Goal: Communication & Community: Ask a question

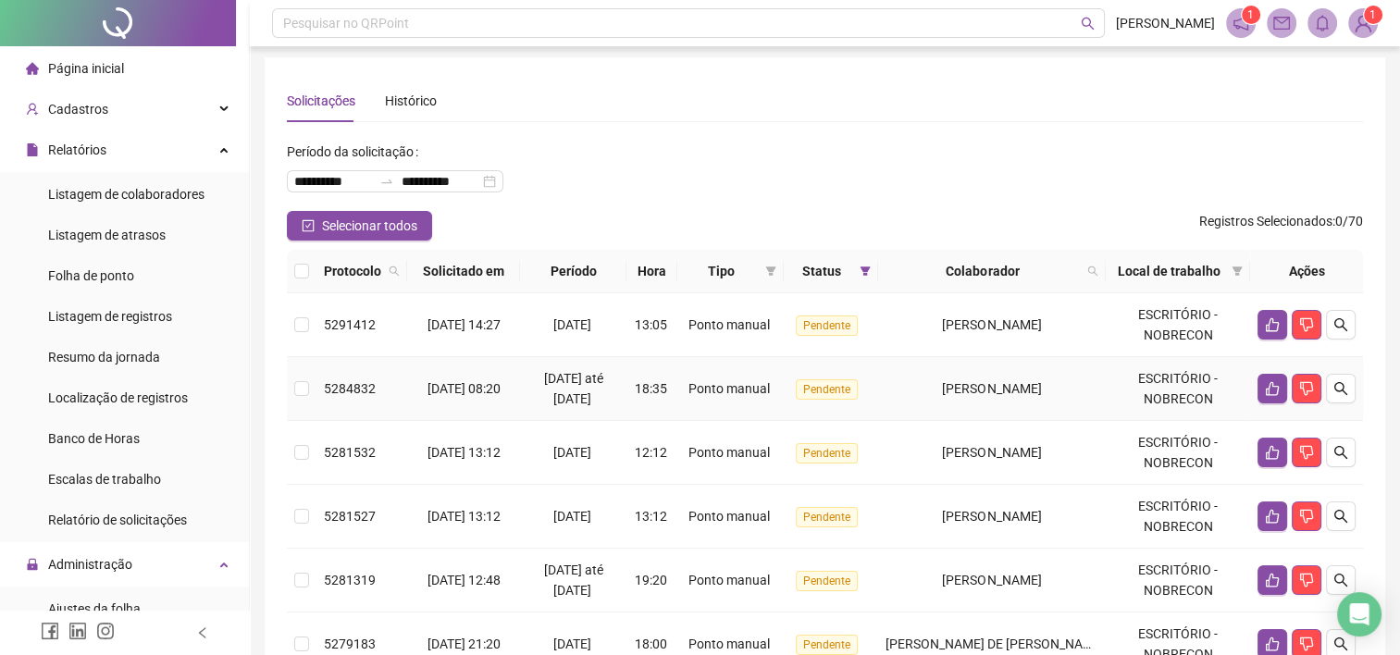
scroll to position [550, 0]
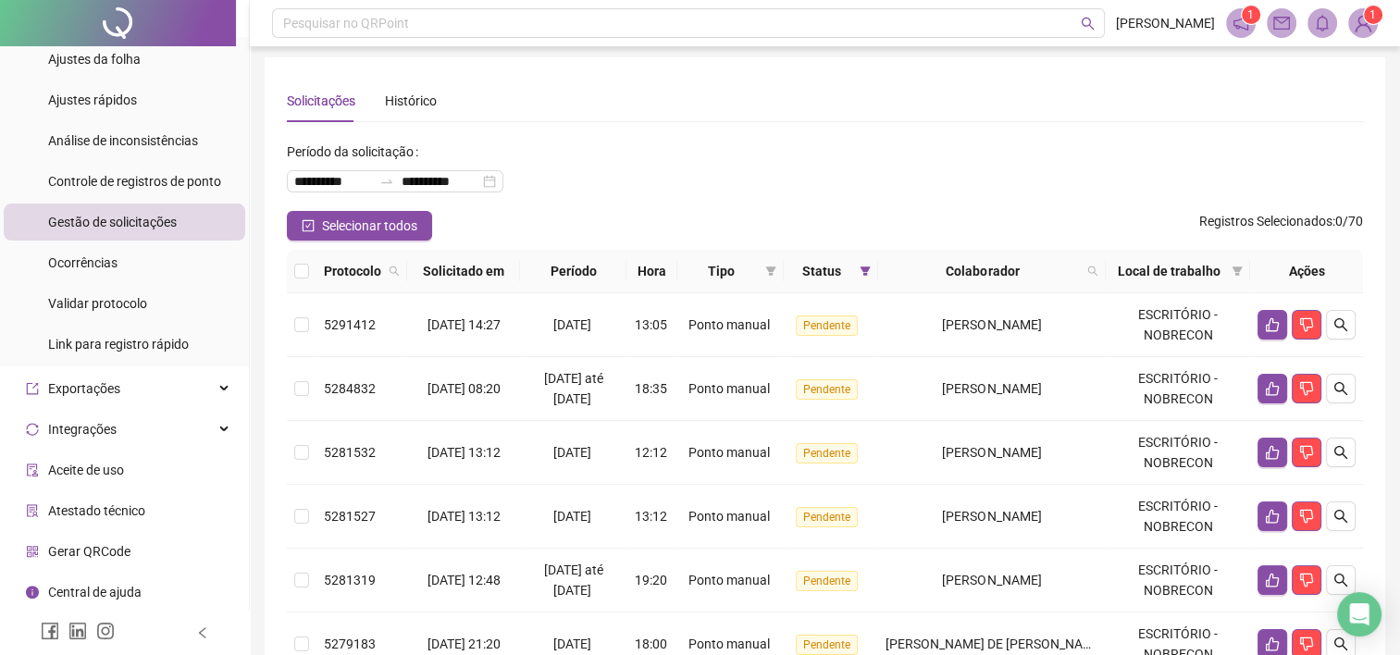
drag, startPoint x: 653, startPoint y: 142, endPoint x: 668, endPoint y: 141, distance: 15.8
click at [653, 141] on div "**********" at bounding box center [825, 174] width 1076 height 74
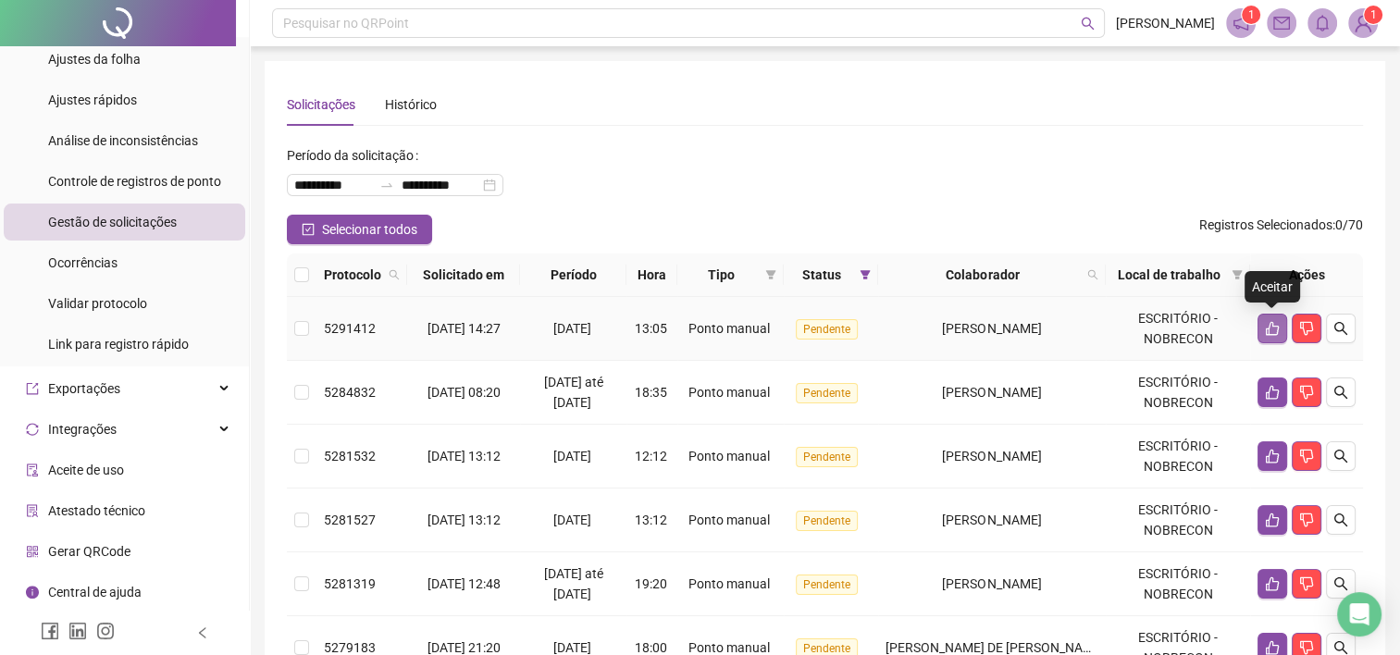
click at [1278, 326] on icon "like" at bounding box center [1272, 329] width 13 height 14
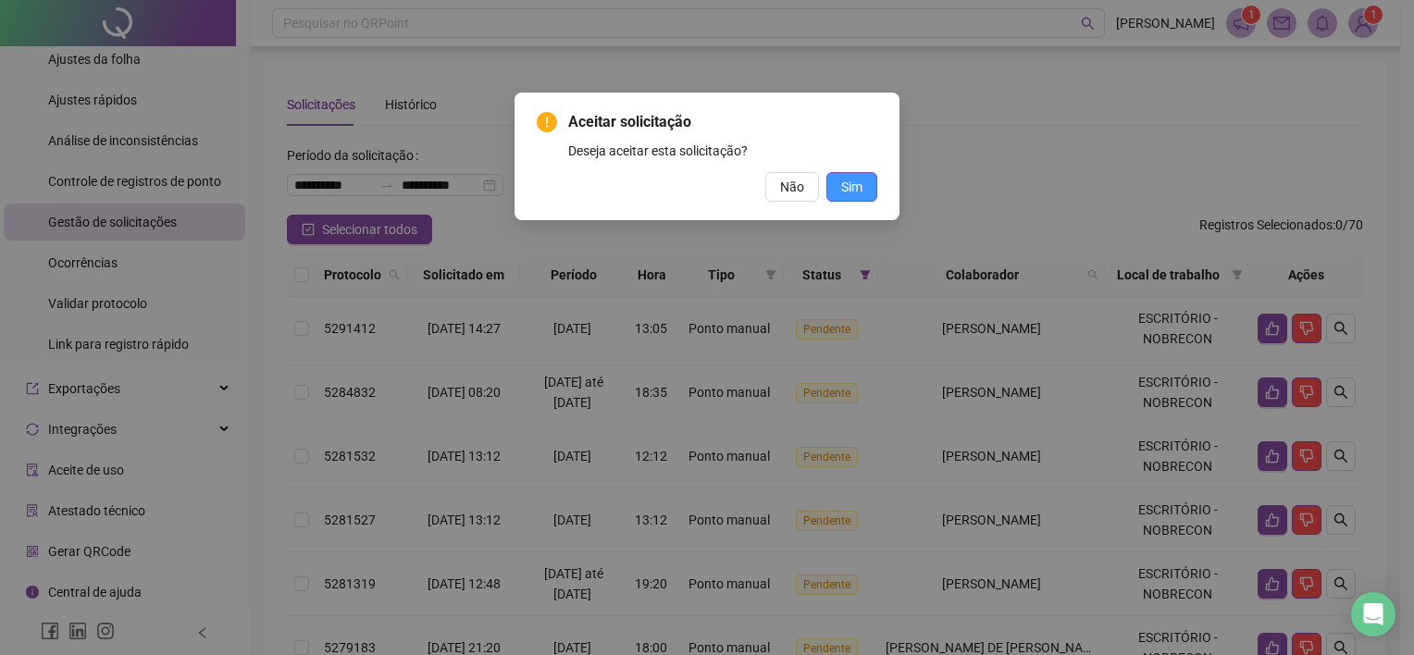
click at [866, 196] on button "Sim" at bounding box center [852, 187] width 51 height 30
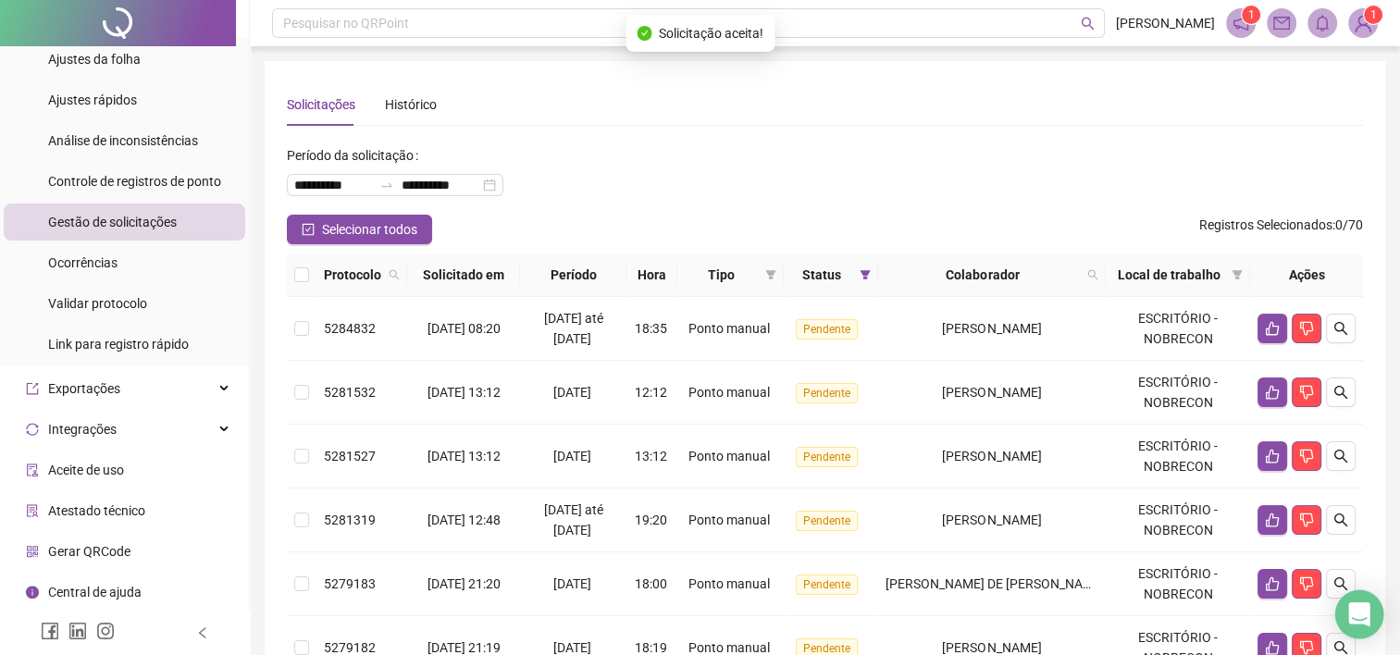
click at [1360, 625] on div "Open Intercom Messenger" at bounding box center [1360, 615] width 49 height 49
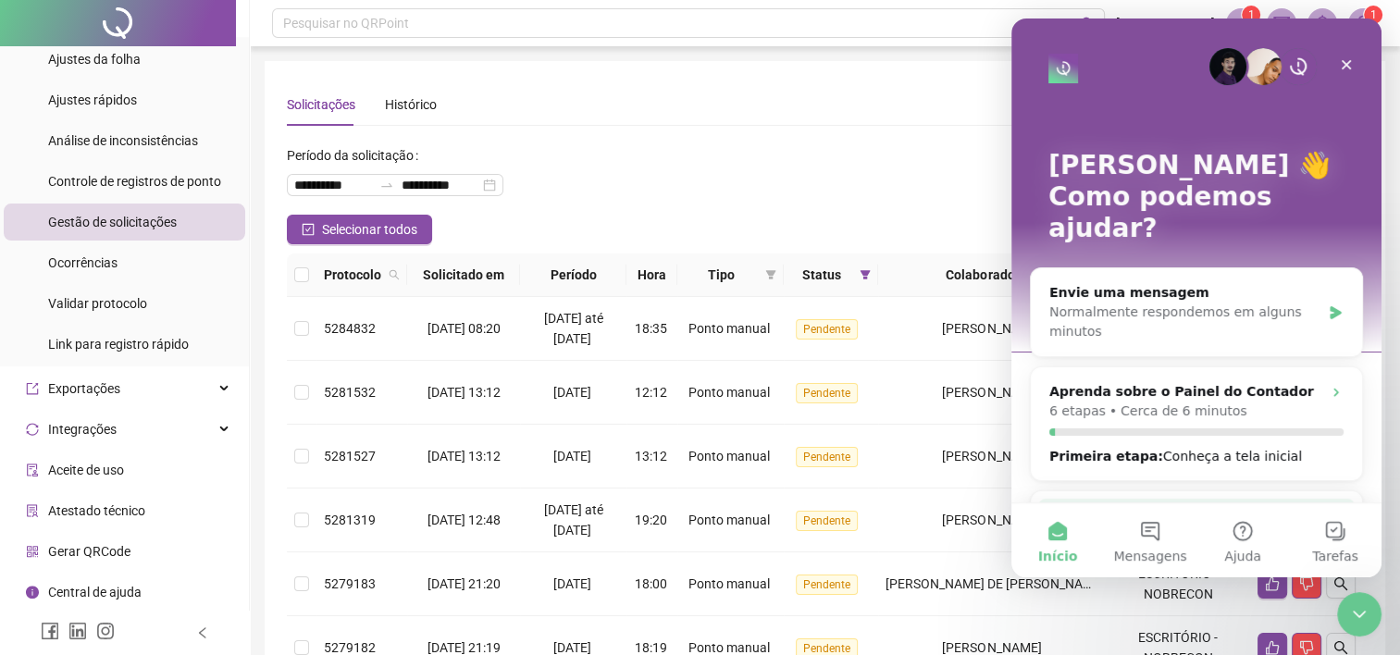
click at [1123, 508] on span "Qual é a sua dúvida?" at bounding box center [1126, 517] width 152 height 19
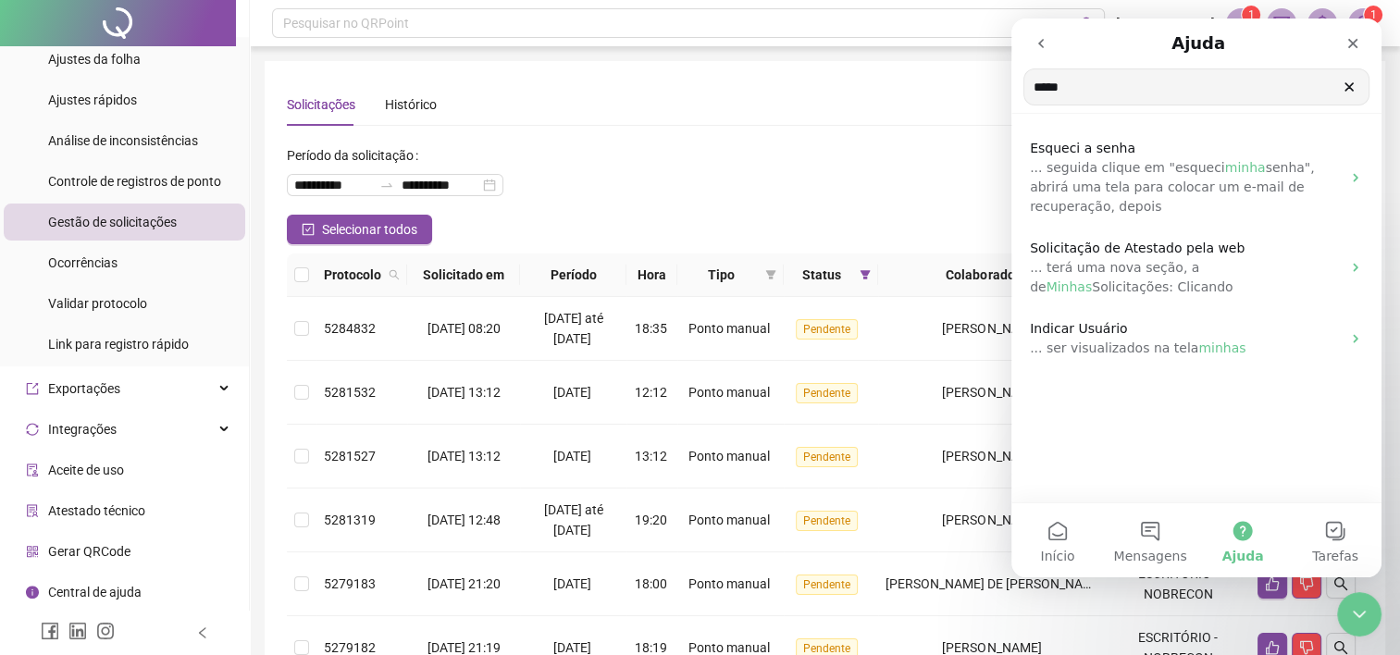
type input "*****"
click at [1049, 37] on button "go back" at bounding box center [1041, 43] width 35 height 35
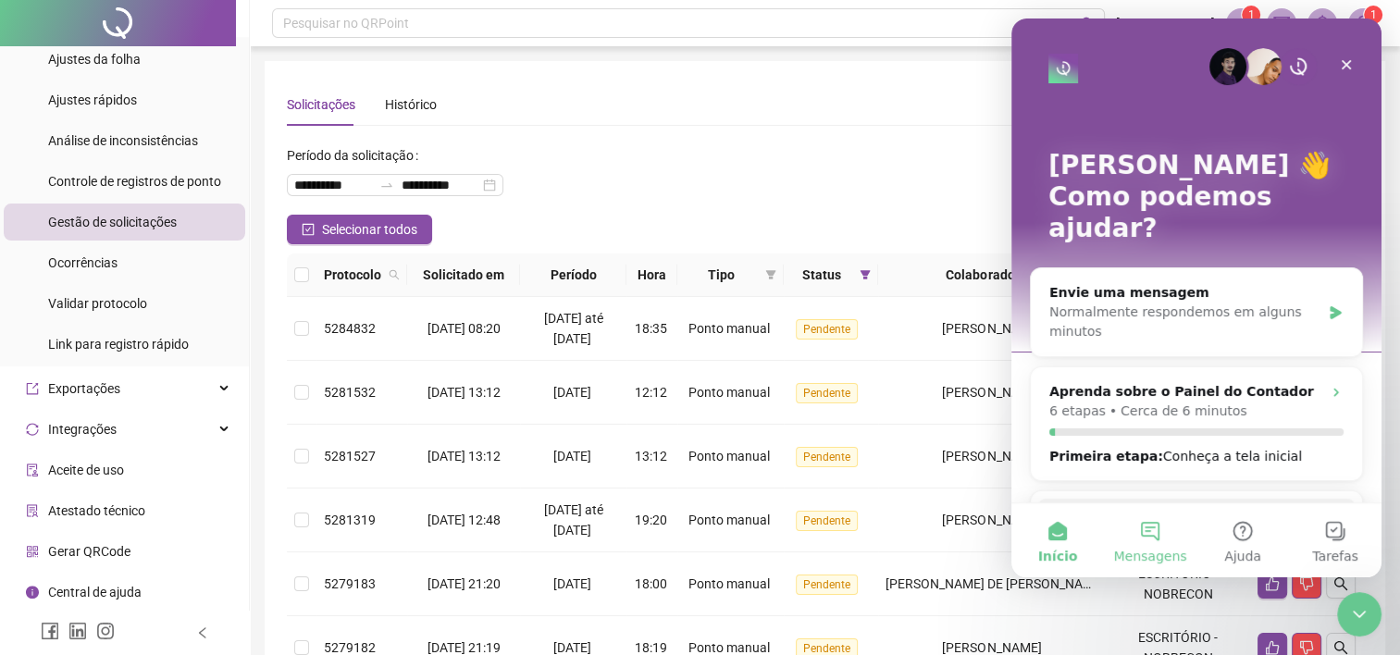
click at [1167, 544] on button "Mensagens" at bounding box center [1150, 541] width 93 height 74
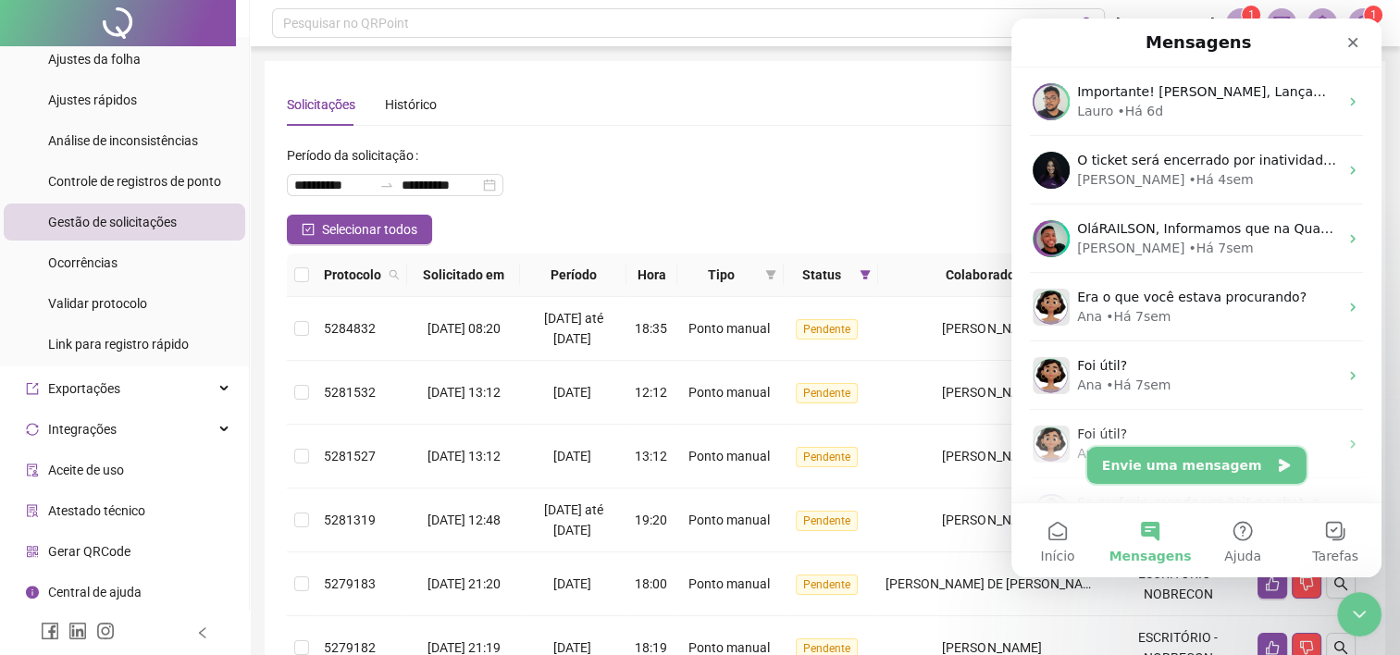
click at [1190, 469] on button "Envie uma mensagem" at bounding box center [1197, 465] width 219 height 37
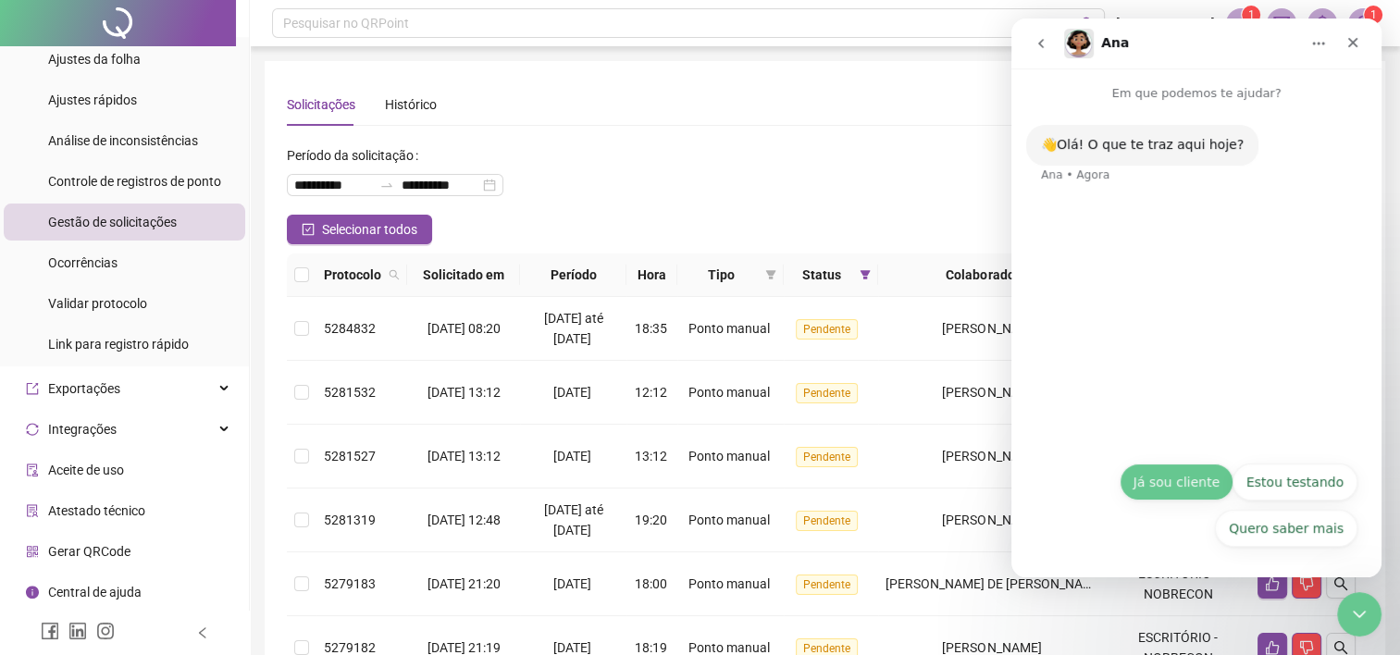
click at [1178, 482] on button "Já sou cliente" at bounding box center [1177, 482] width 114 height 37
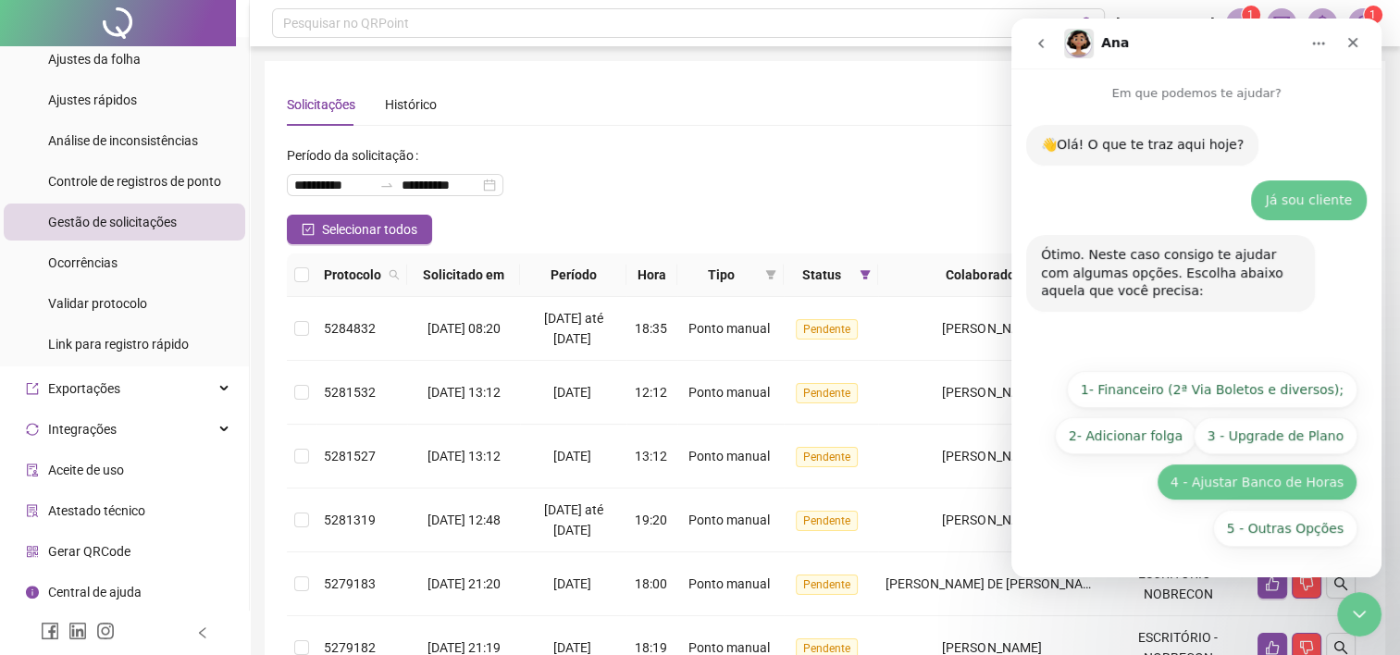
scroll to position [185, 0]
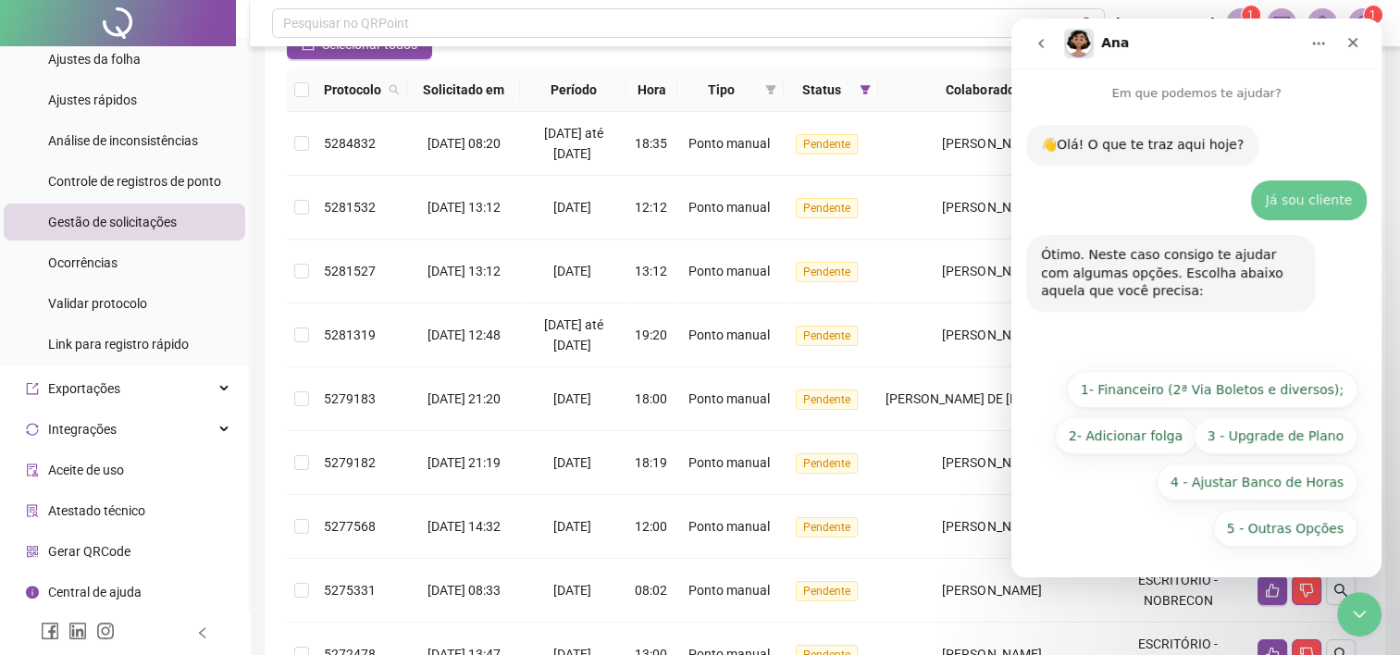
click at [1284, 504] on div "5 - Outras Opções 1- Financeiro (2ª Via Boletos e diversos); 2- Adicionar folga…" at bounding box center [1197, 463] width 322 height 185
click at [1285, 519] on button "5 - Outras Opções" at bounding box center [1285, 528] width 144 height 37
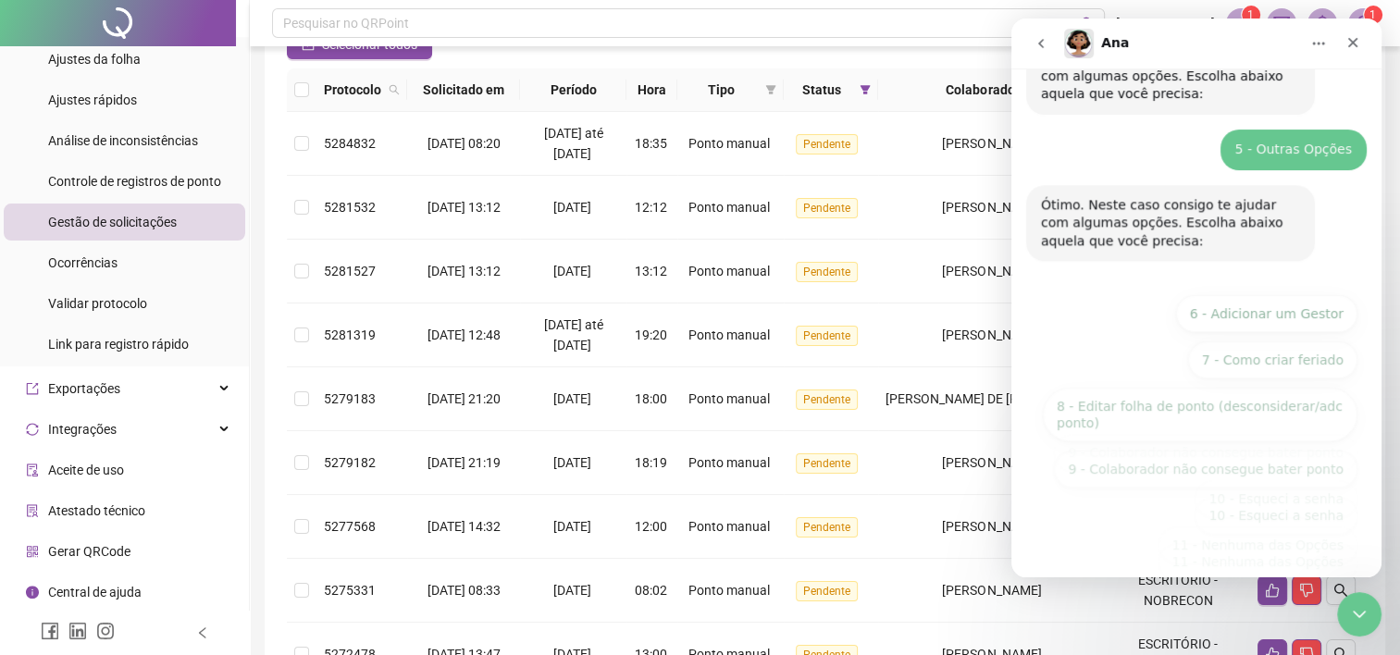
scroll to position [230, 0]
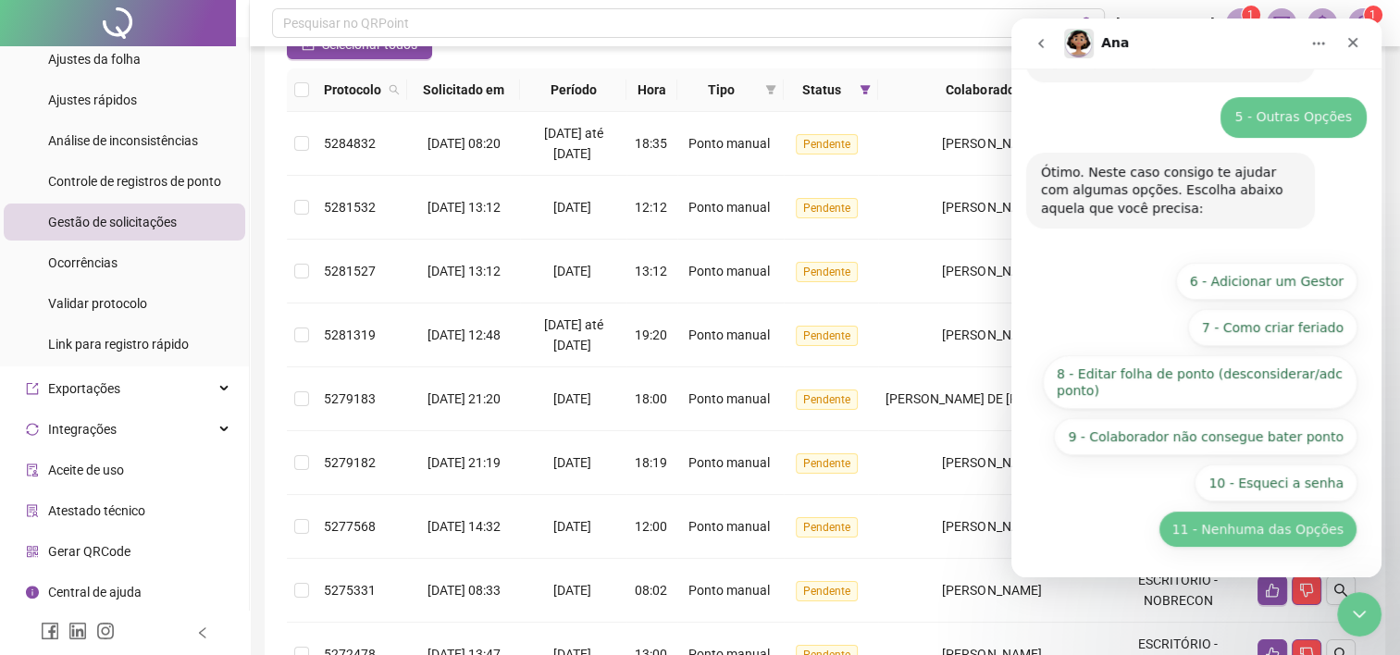
click at [1290, 529] on button "11 - Nenhuma das Opções" at bounding box center [1258, 529] width 199 height 37
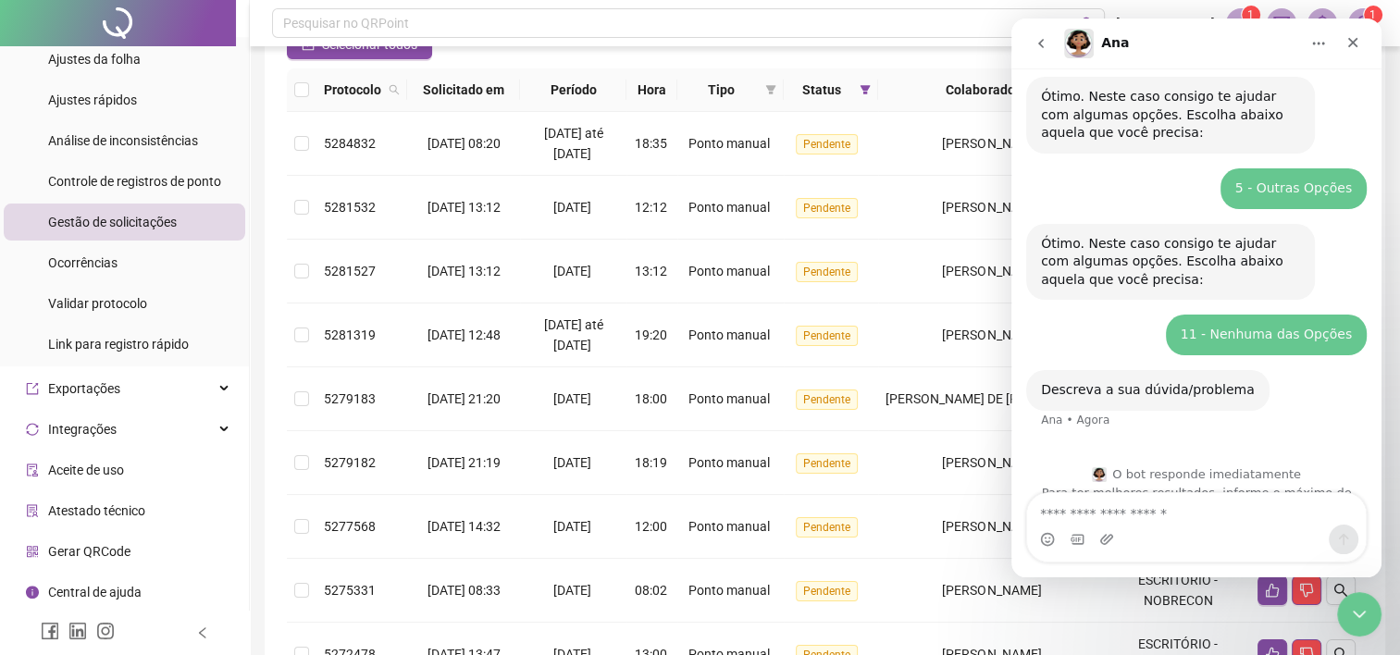
scroll to position [197, 0]
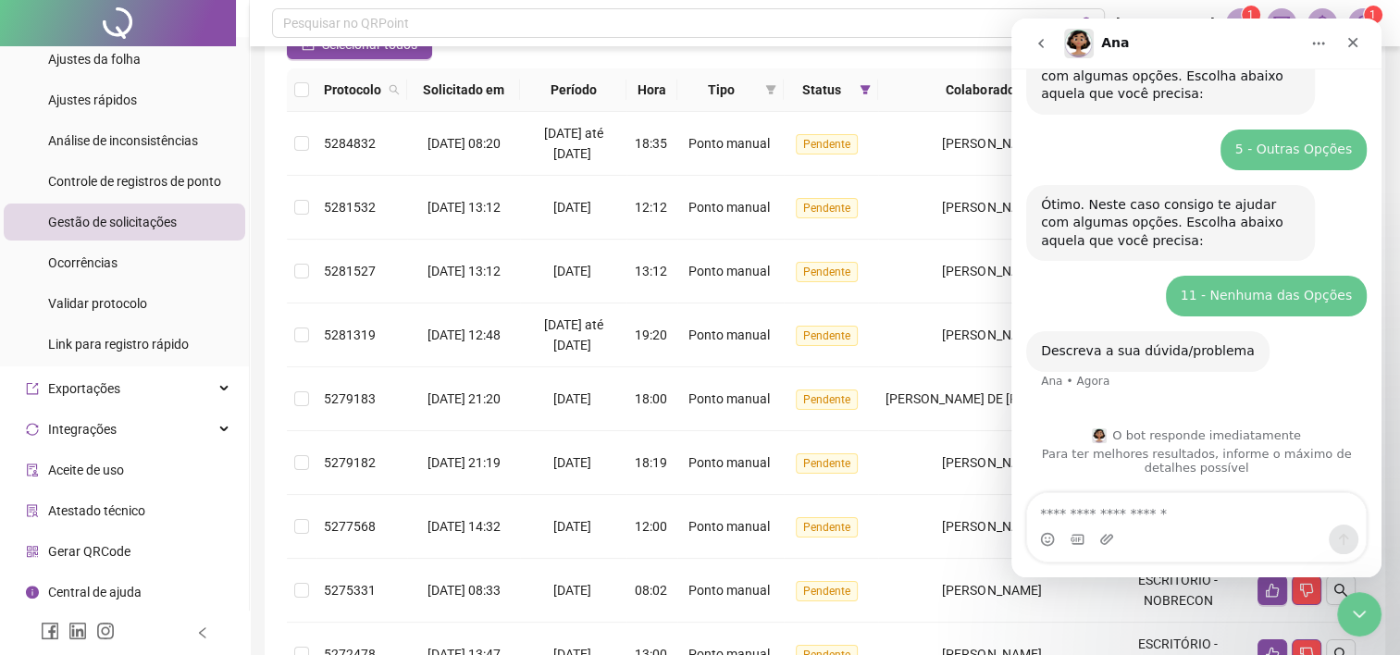
click at [1081, 520] on textarea "Envie uma mensagem..." at bounding box center [1196, 508] width 339 height 31
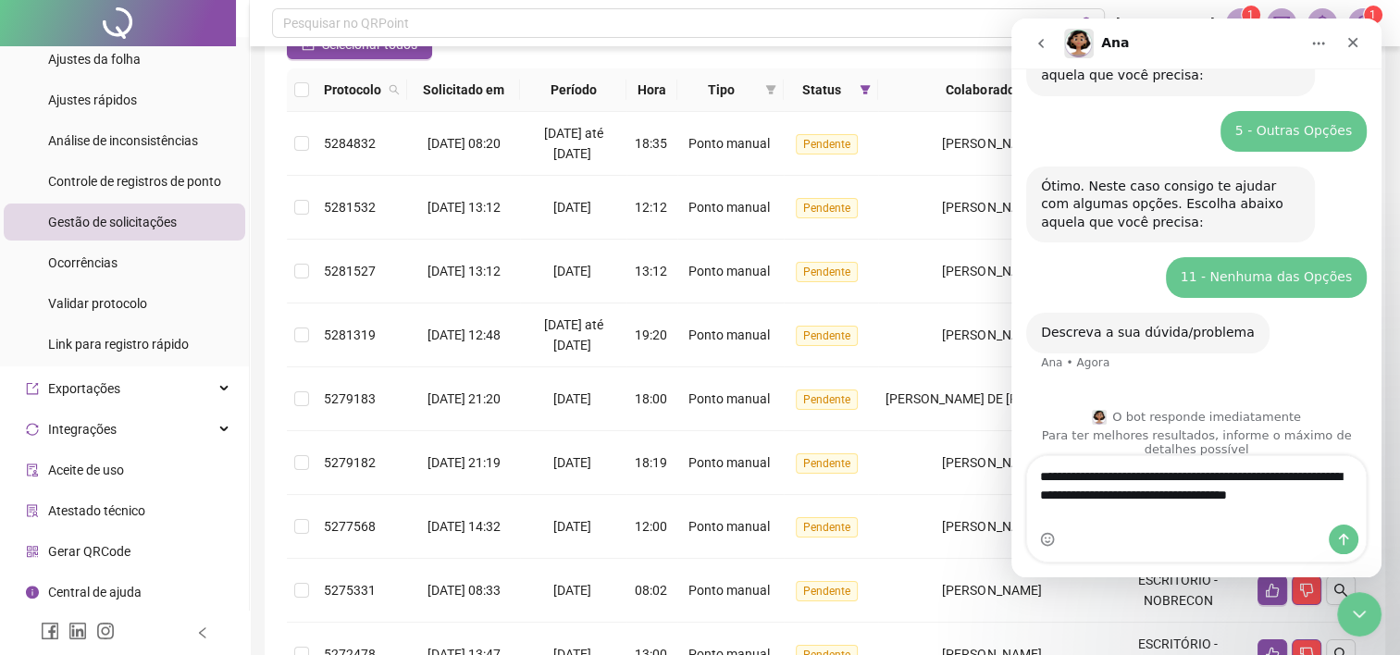
scroll to position [234, 0]
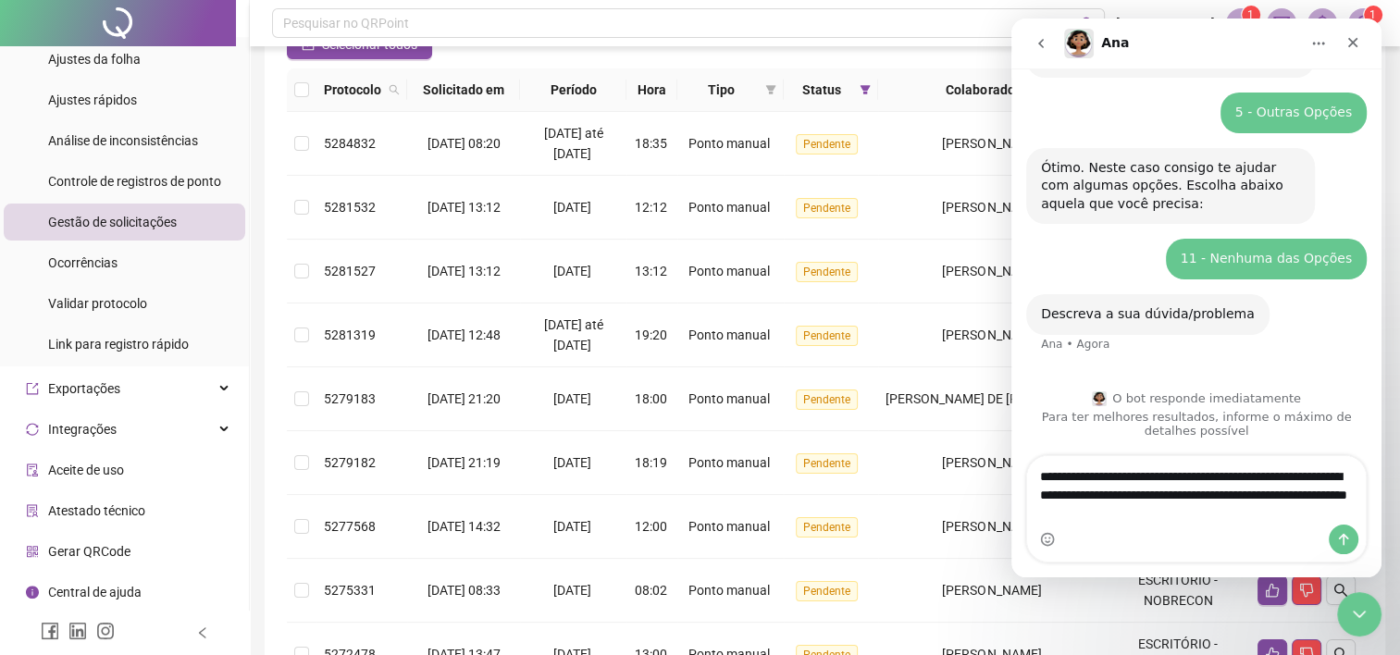
type textarea "**********"
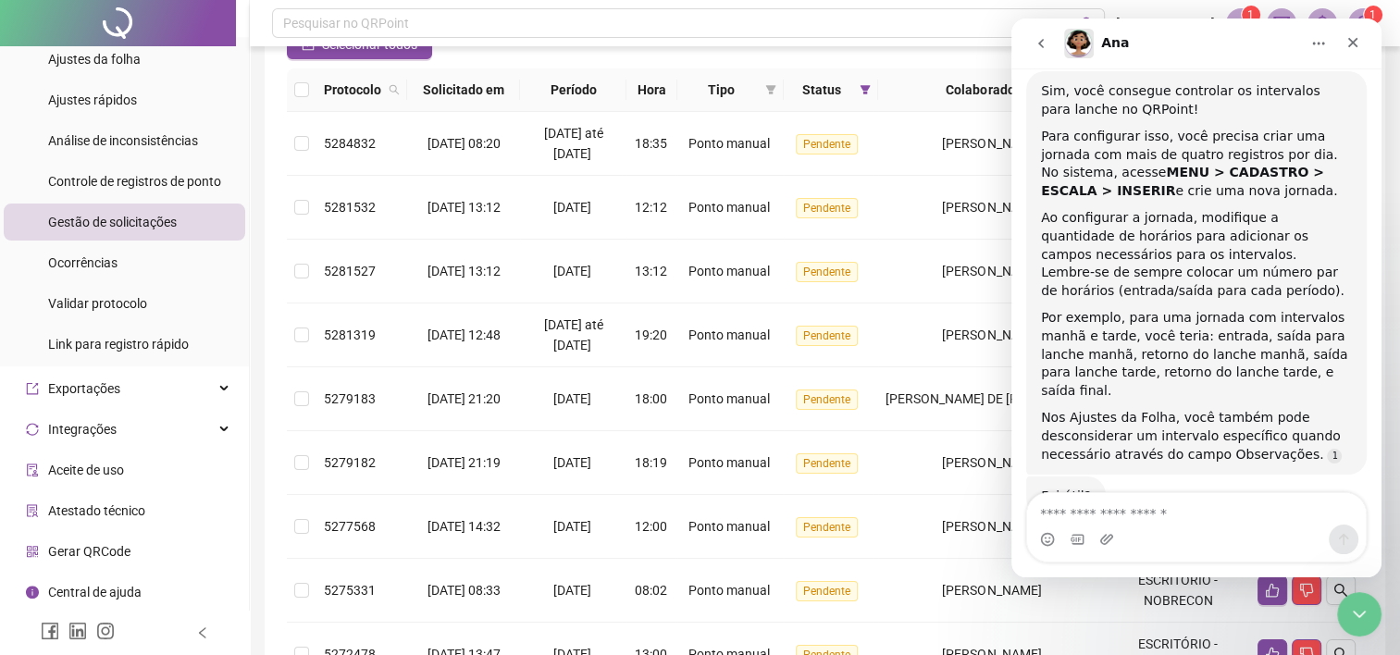
scroll to position [666, 0]
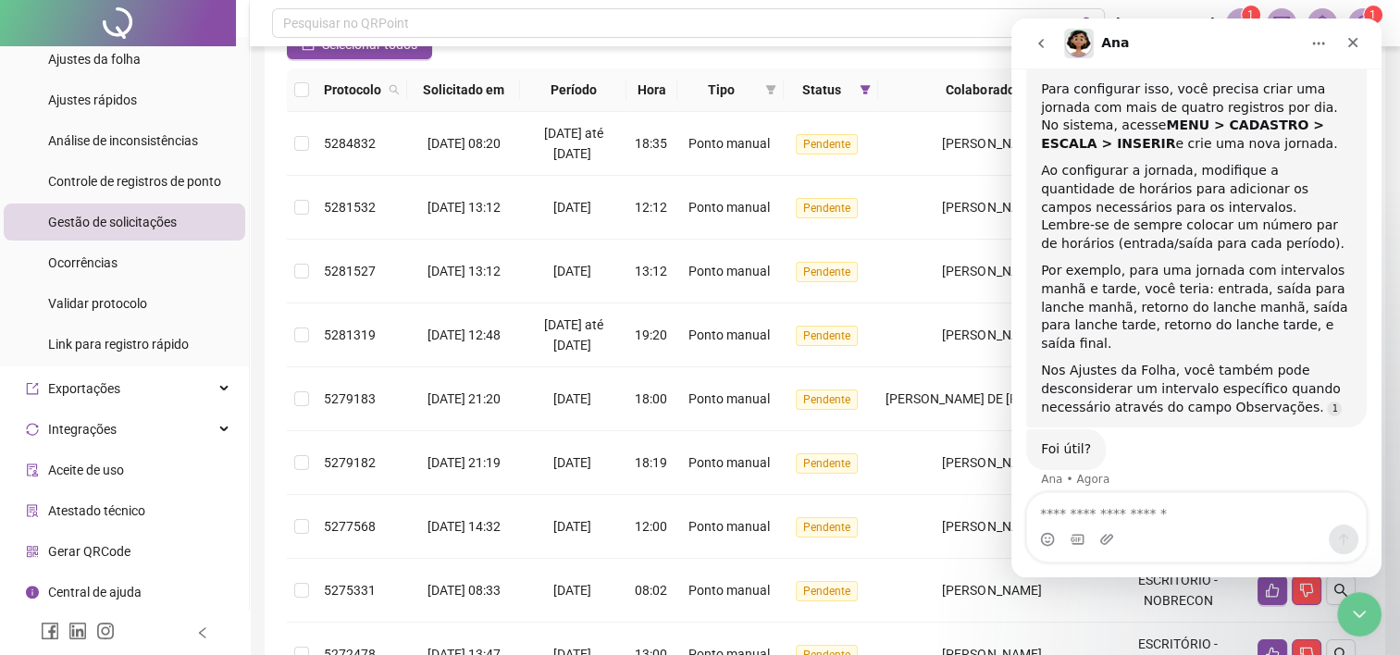
click at [1142, 509] on textarea "Envie uma mensagem..." at bounding box center [1196, 508] width 339 height 31
type textarea "**********"
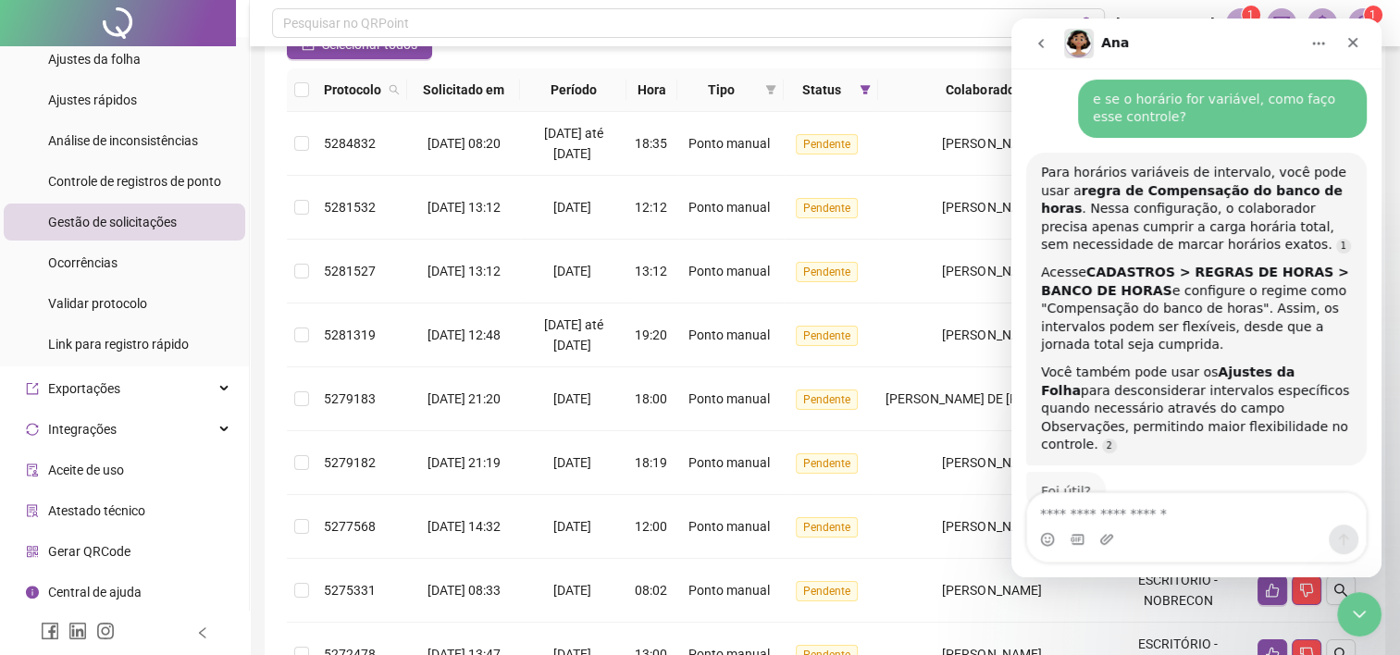
scroll to position [1091, 0]
